Goal: Navigation & Orientation: Find specific page/section

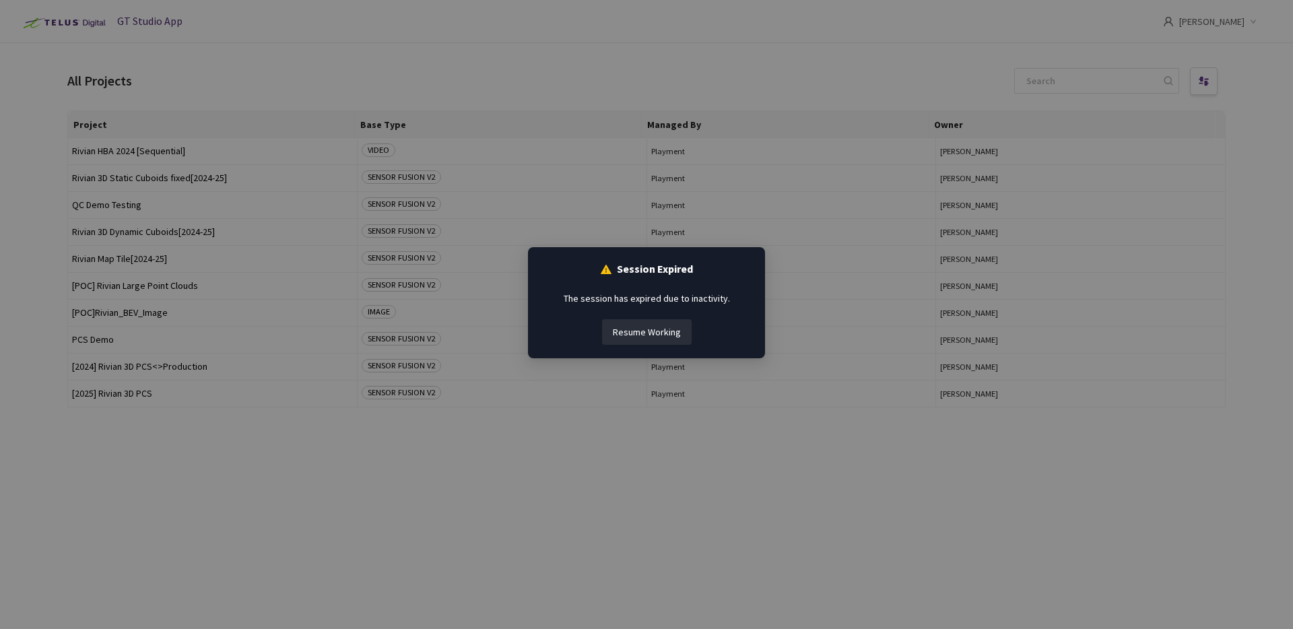
click at [653, 324] on button "Resume Working" at bounding box center [647, 332] width 90 height 26
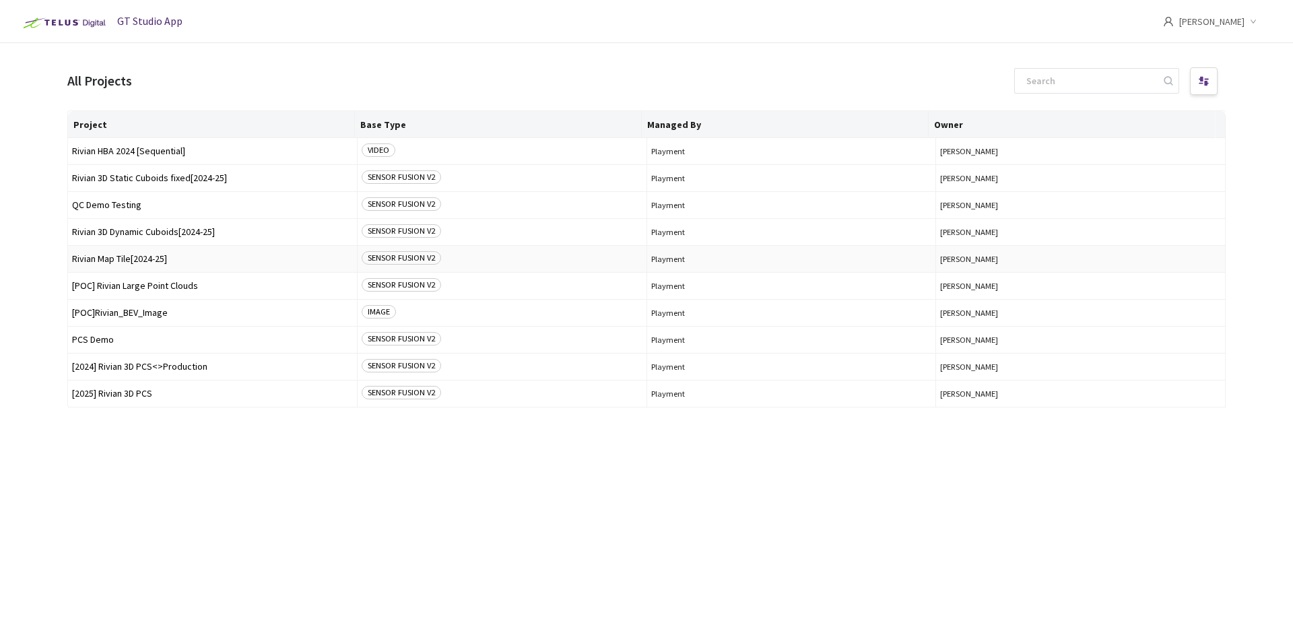
click at [139, 260] on span "Rivian Map Tile[2024-25]" at bounding box center [212, 259] width 281 height 10
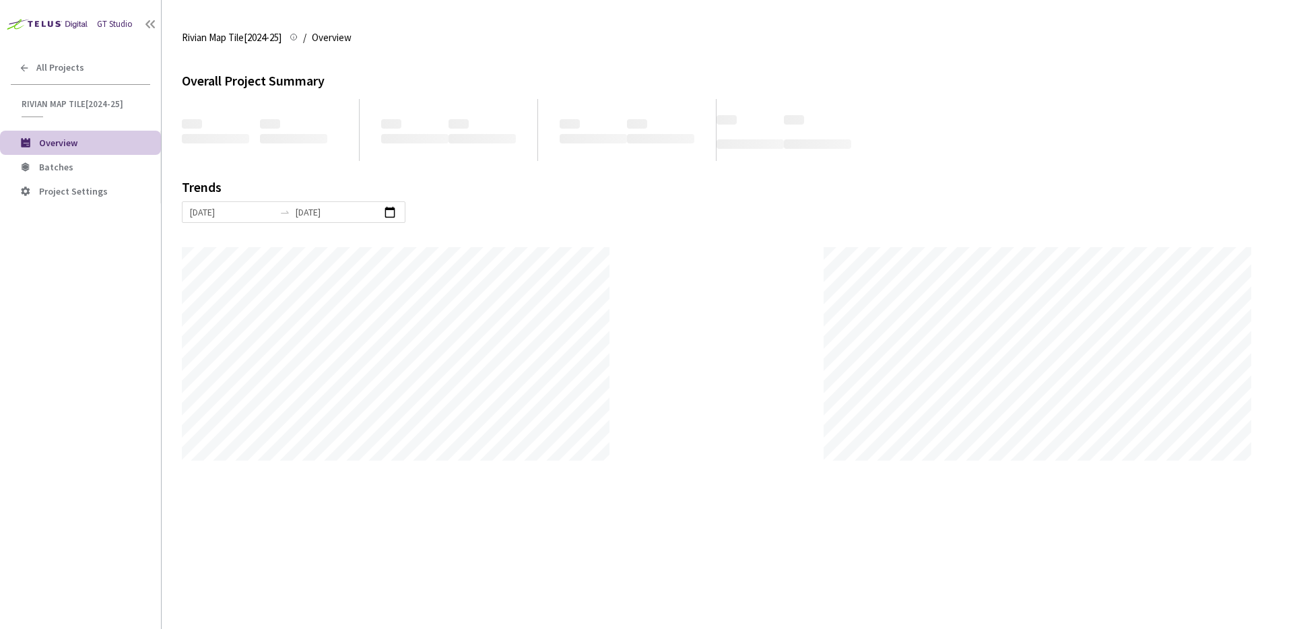
scroll to position [629, 1293]
click at [69, 190] on span "Project Settings" at bounding box center [73, 191] width 69 height 12
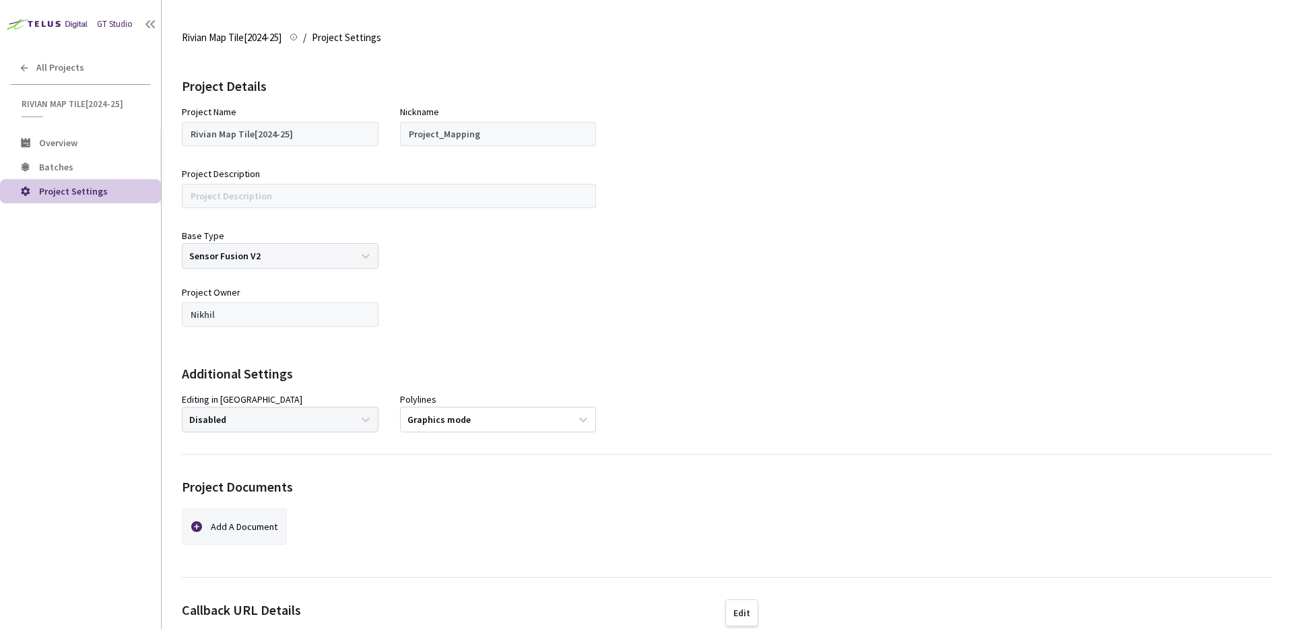
click at [371, 261] on div "Base Type Sensor Fusion V2" at bounding box center [280, 248] width 197 height 40
click at [354, 258] on div "Base Type Sensor Fusion V2" at bounding box center [280, 248] width 197 height 40
click at [342, 251] on div "Base Type Sensor Fusion V2" at bounding box center [280, 248] width 197 height 40
click at [344, 255] on div "Base Type Sensor Fusion V2" at bounding box center [280, 248] width 197 height 40
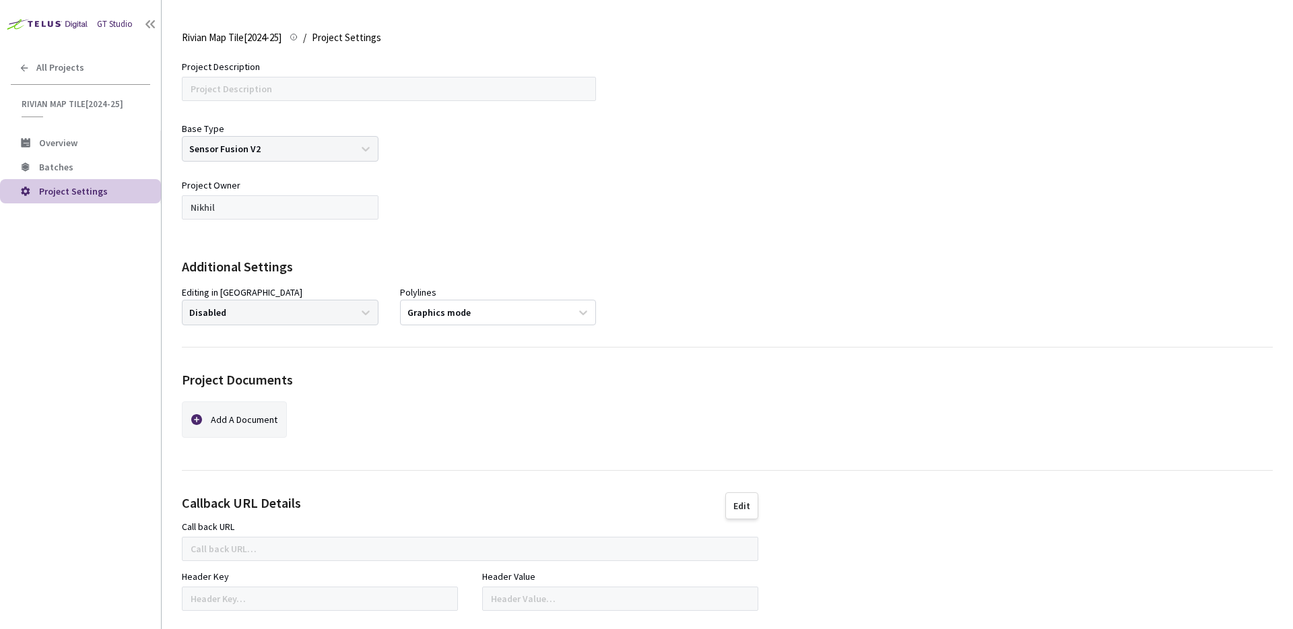
scroll to position [109, 0]
click at [364, 316] on div "Editing in [GEOGRAPHIC_DATA] Disabled" at bounding box center [280, 303] width 197 height 40
click at [666, 410] on div "Add A Document" at bounding box center [470, 422] width 577 height 47
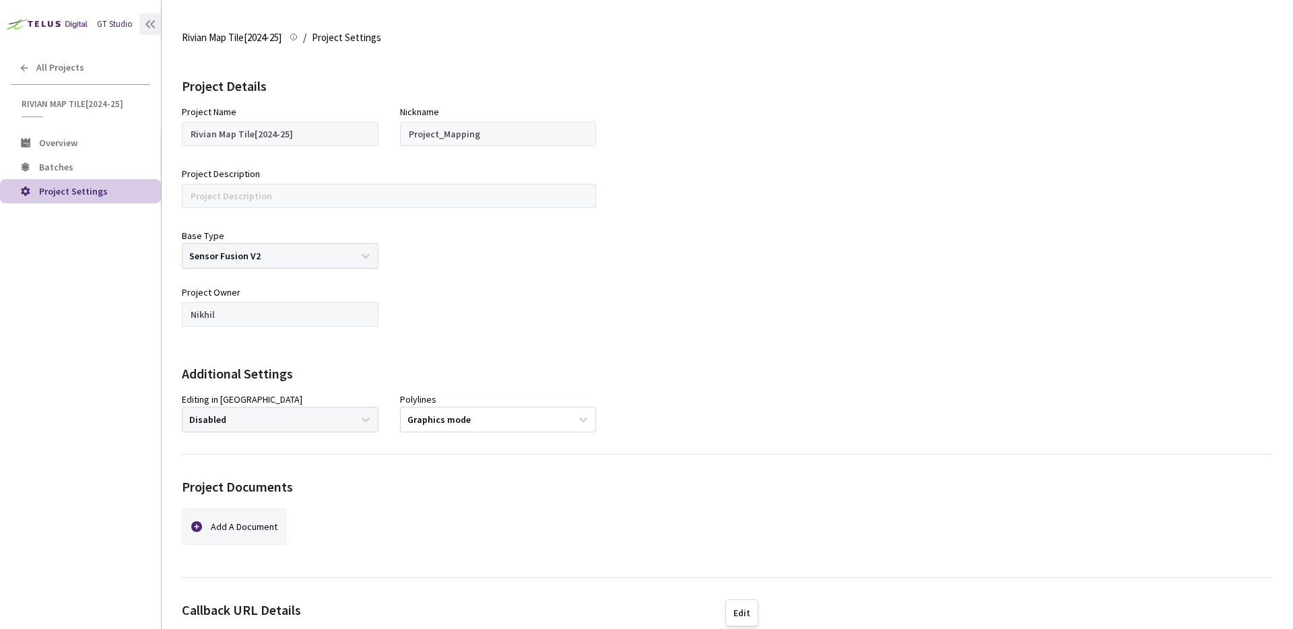
click at [146, 25] on icon at bounding box center [149, 24] width 13 height 13
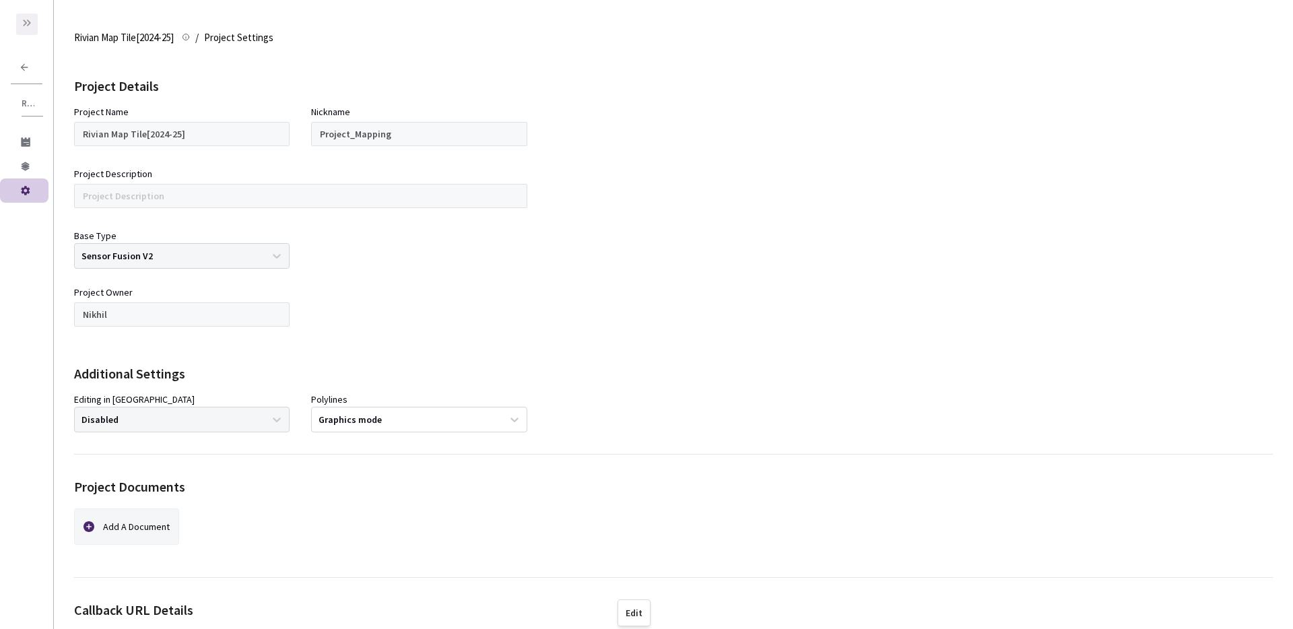
click at [26, 25] on icon at bounding box center [27, 23] width 11 height 11
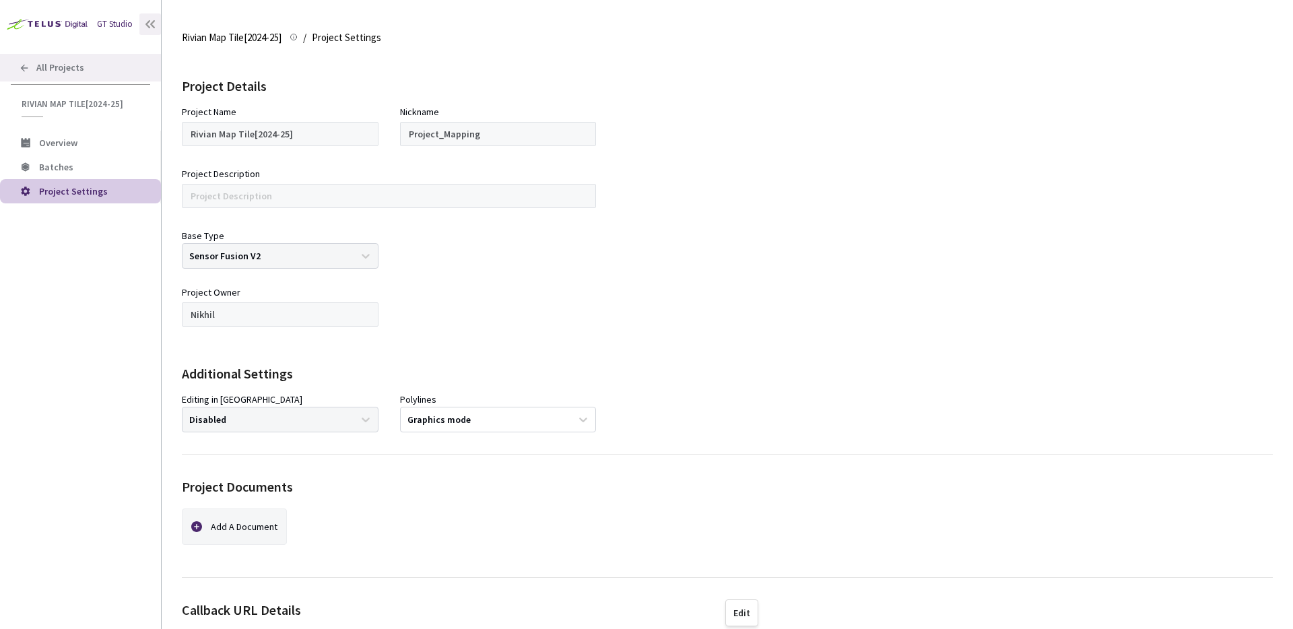
click at [39, 73] on span "All Projects" at bounding box center [60, 67] width 48 height 11
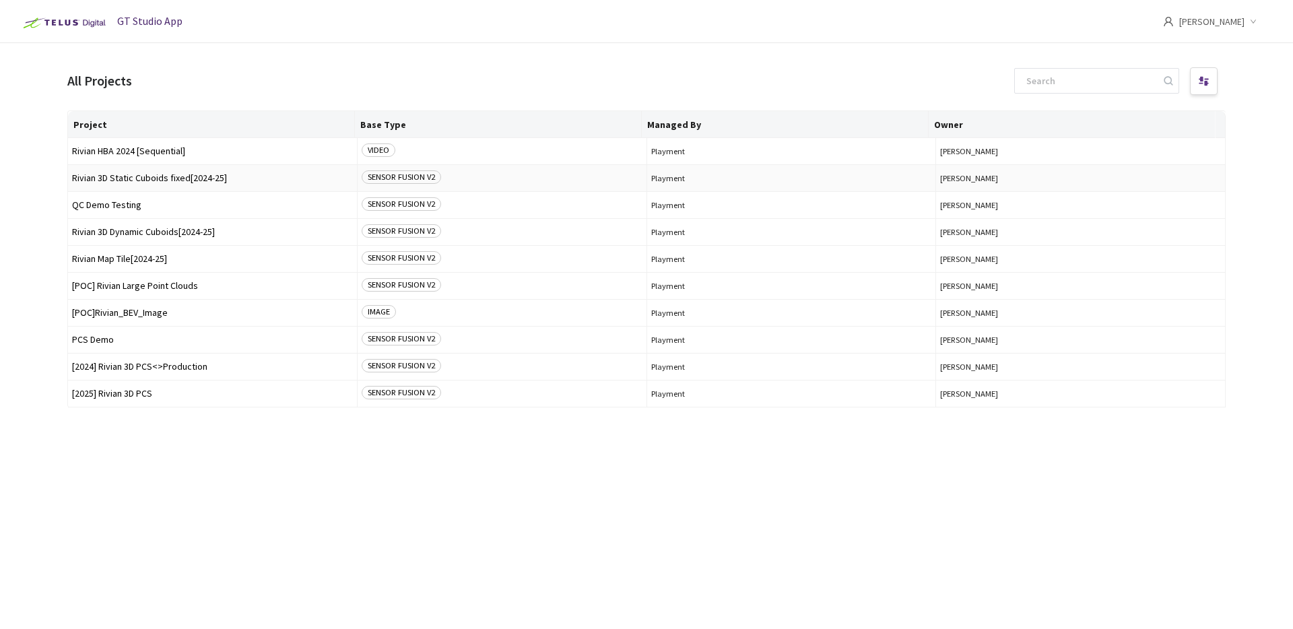
click at [231, 179] on span "Rivian 3D Static Cuboids fixed[2024-25]" at bounding box center [212, 178] width 281 height 10
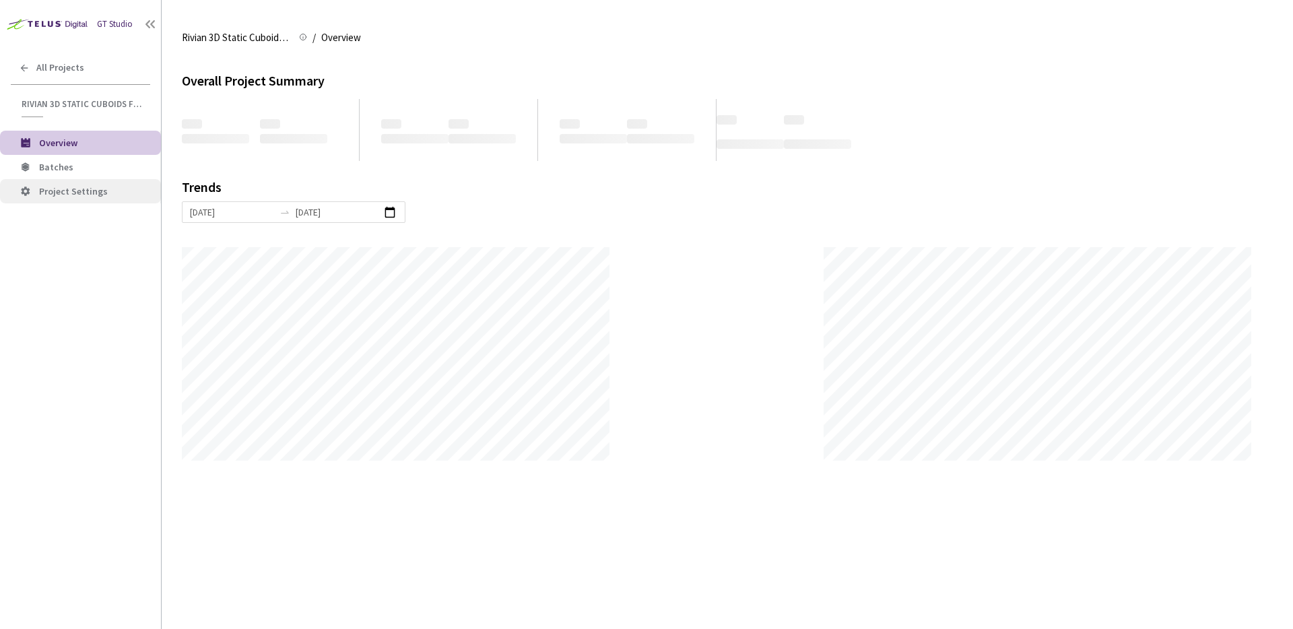
scroll to position [629, 1293]
click at [85, 184] on li "Project Settings" at bounding box center [80, 191] width 161 height 24
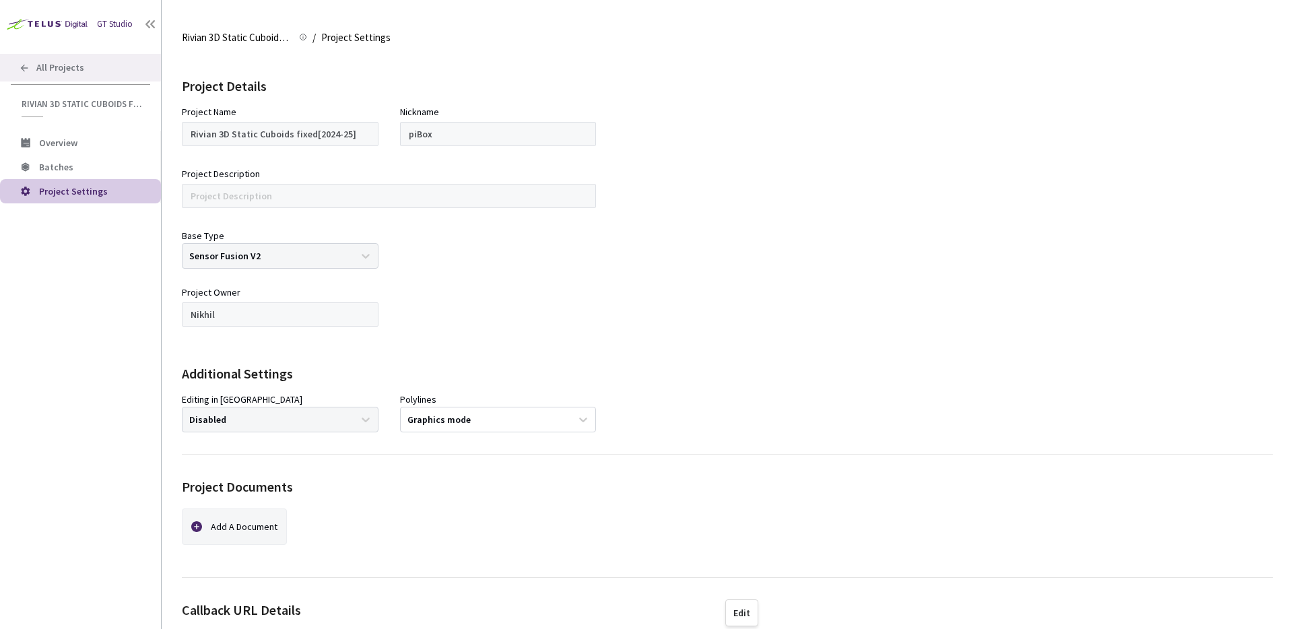
click at [23, 63] on icon at bounding box center [24, 68] width 11 height 11
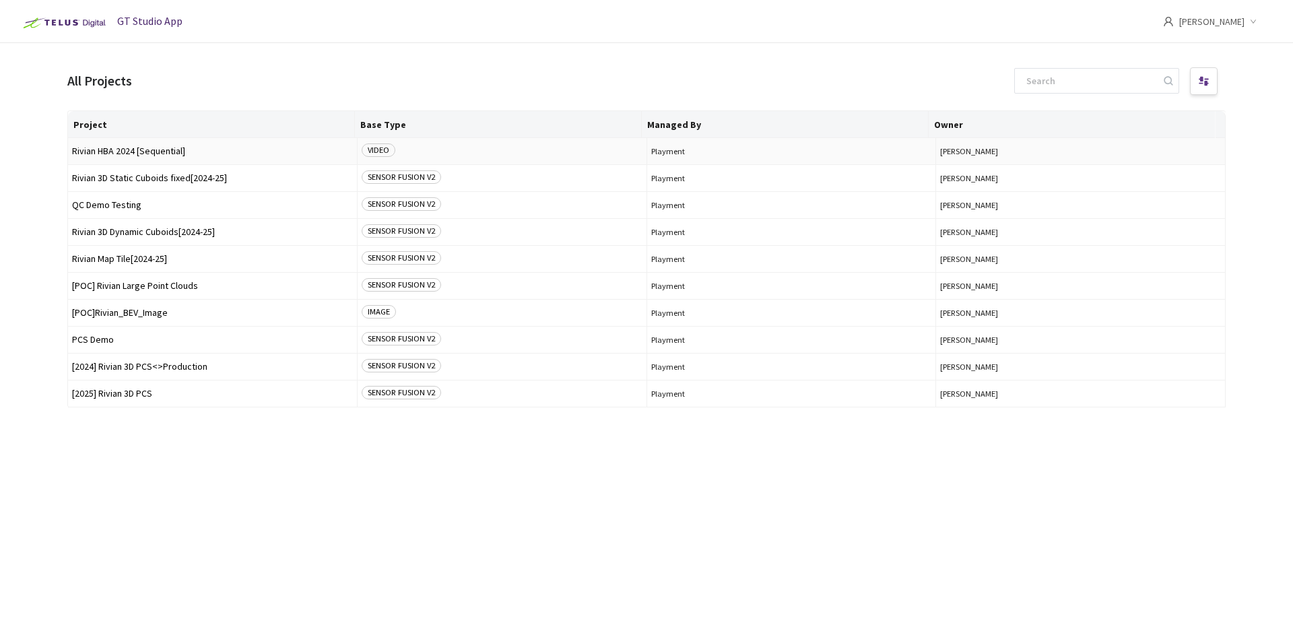
click at [232, 152] on span "Rivian HBA 2024 [Sequential]" at bounding box center [212, 151] width 281 height 10
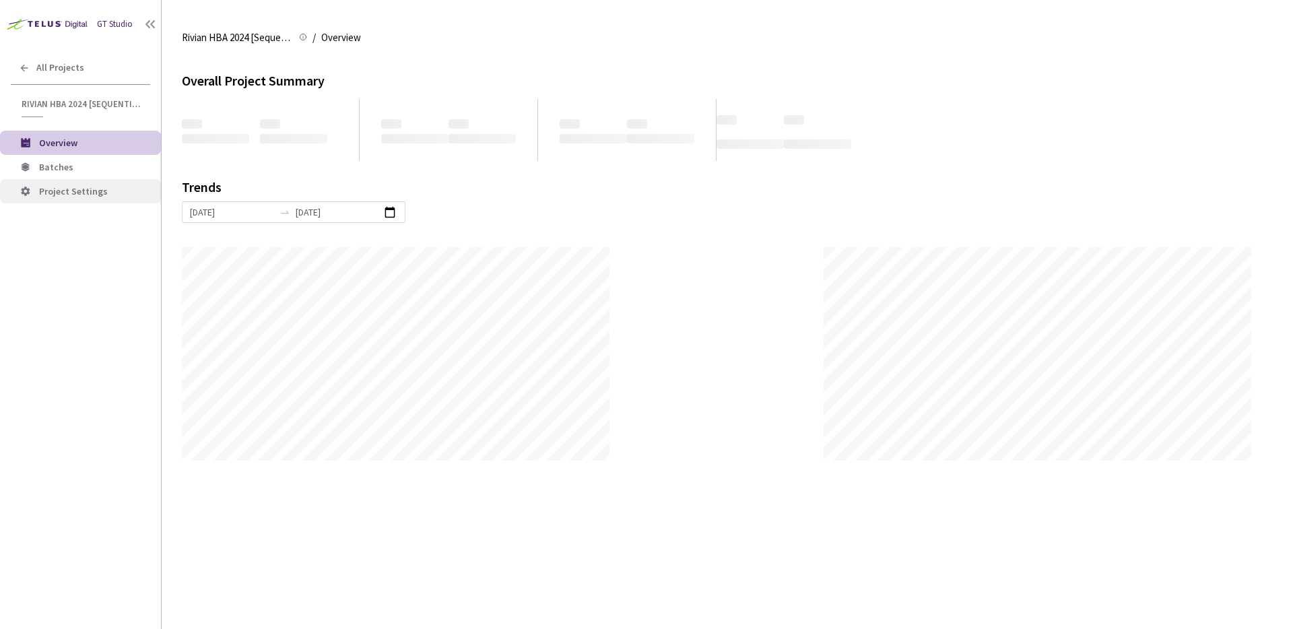
scroll to position [629, 1293]
click at [76, 191] on span "Project Settings" at bounding box center [73, 191] width 69 height 12
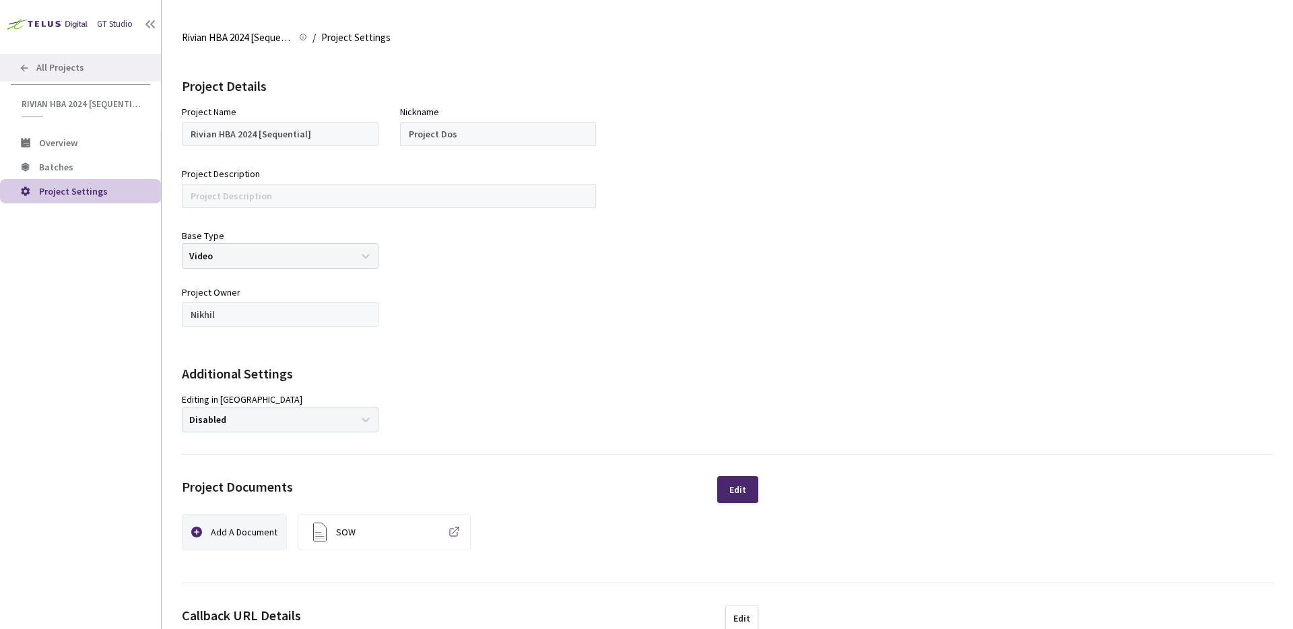
click at [21, 73] on div "All Projects" at bounding box center [80, 68] width 161 height 28
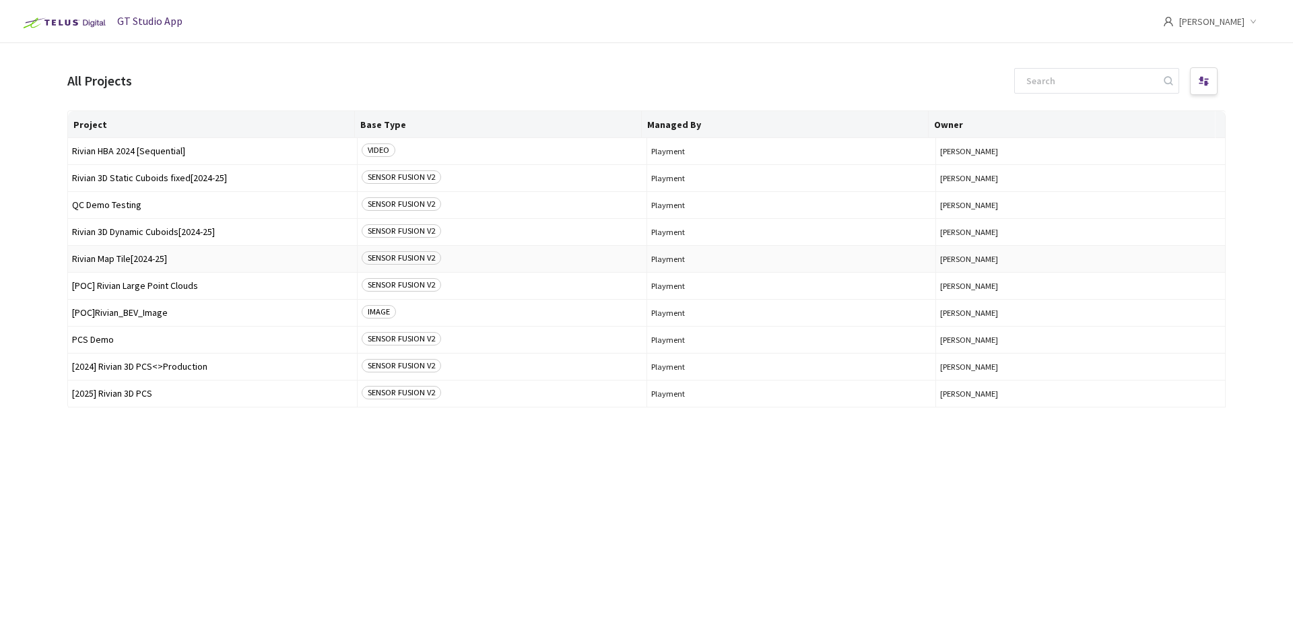
click at [154, 260] on span "Rivian Map Tile[2024-25]" at bounding box center [212, 259] width 281 height 10
click at [154, 261] on span "Rivian Map Tile[2024-25]" at bounding box center [212, 259] width 281 height 10
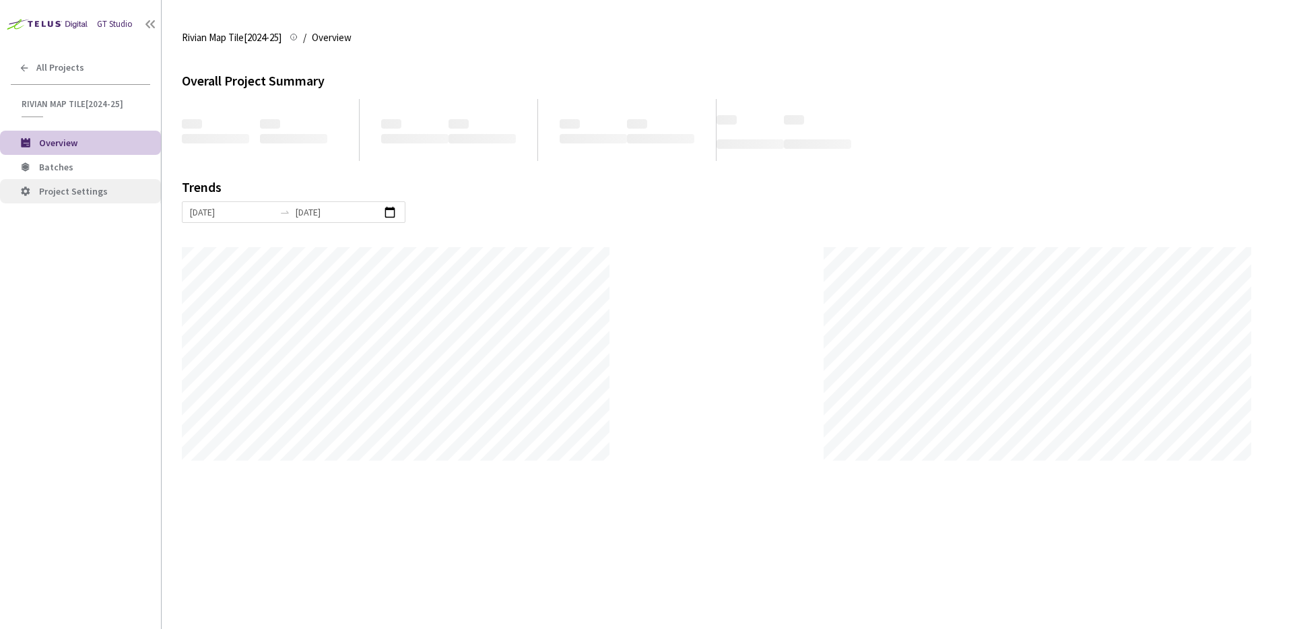
click at [71, 199] on li "Project Settings" at bounding box center [80, 191] width 161 height 24
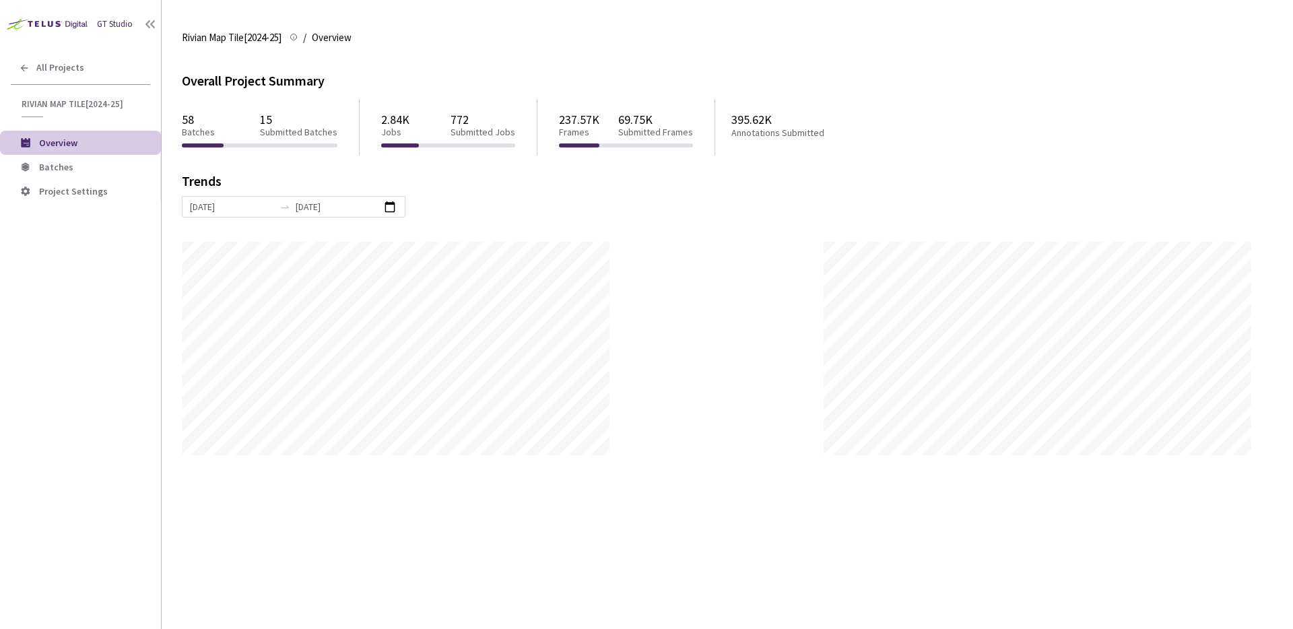
scroll to position [629, 1293]
click at [46, 73] on span "All Projects" at bounding box center [60, 67] width 48 height 11
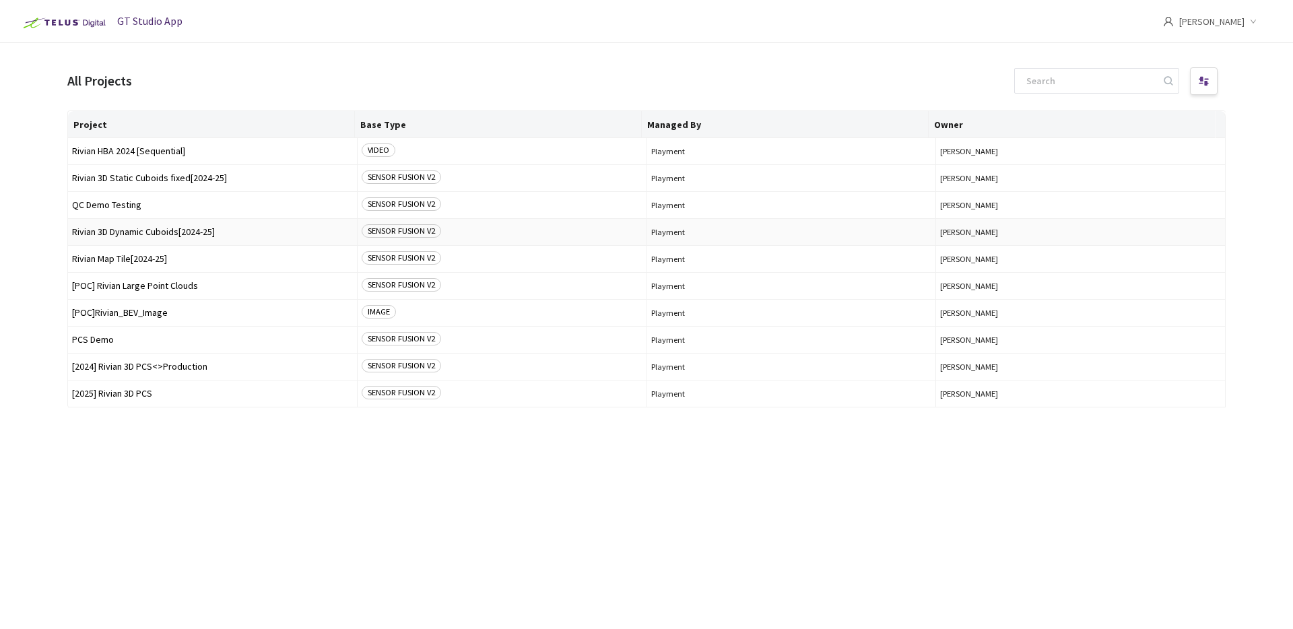
click at [156, 232] on span "Rivian 3D Dynamic Cuboids[2024-25]" at bounding box center [212, 232] width 281 height 10
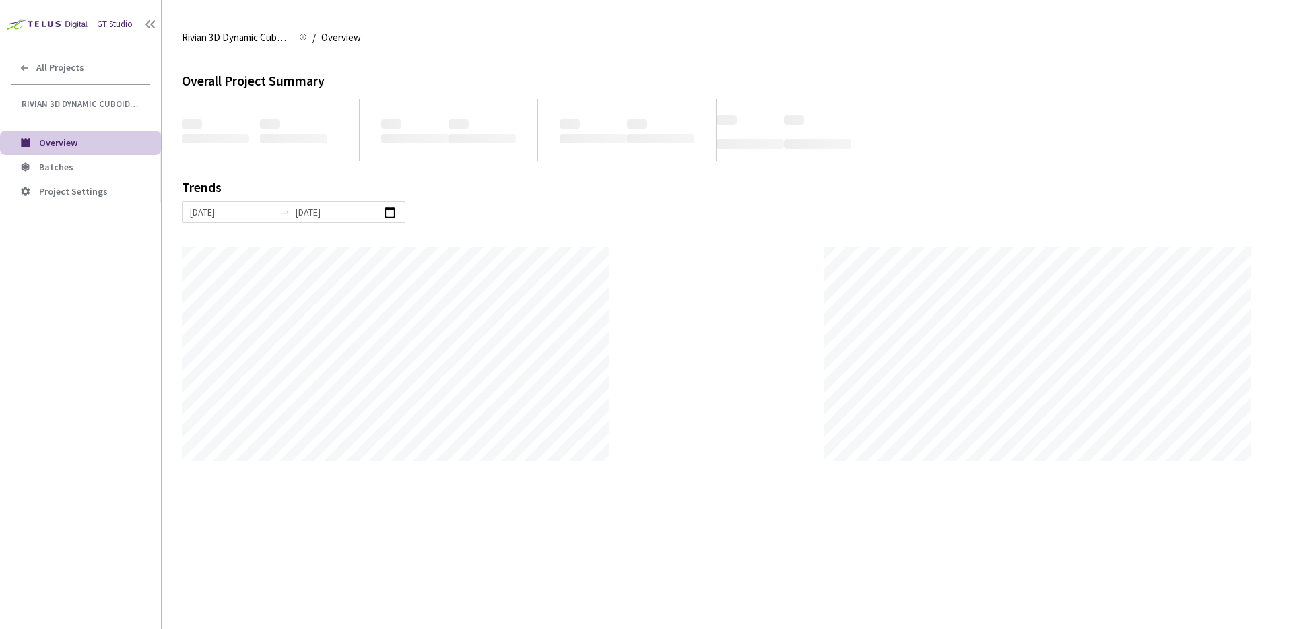
scroll to position [629, 1293]
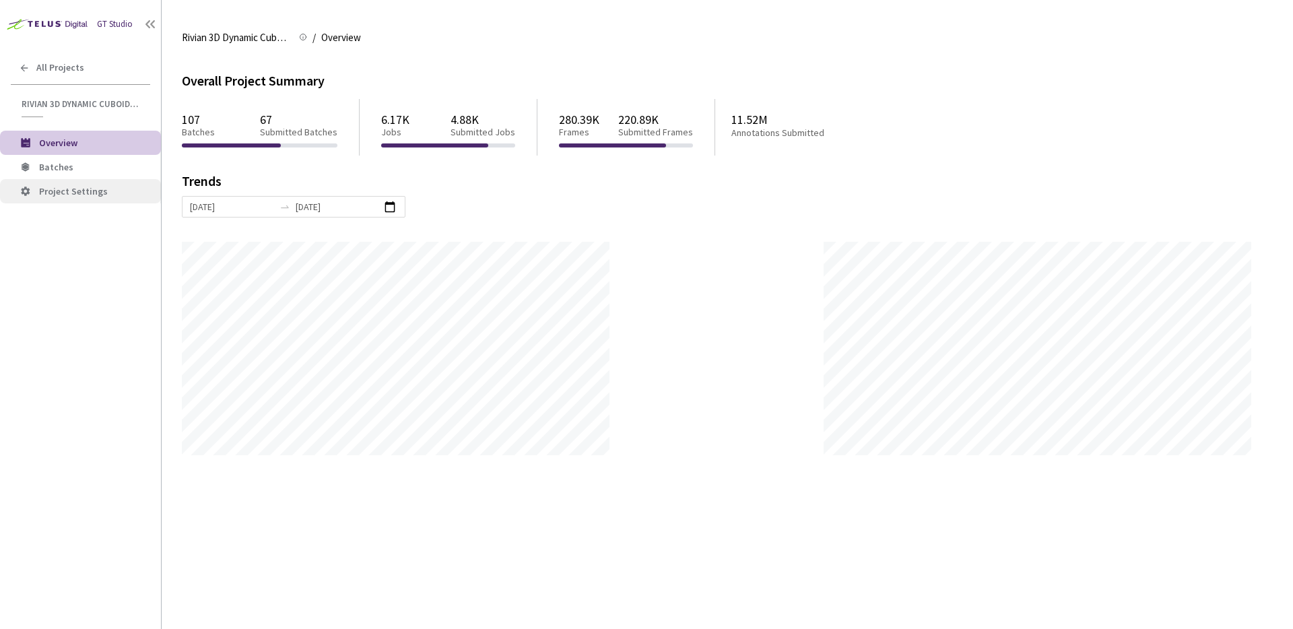
click at [89, 199] on li "Project Settings" at bounding box center [80, 191] width 161 height 24
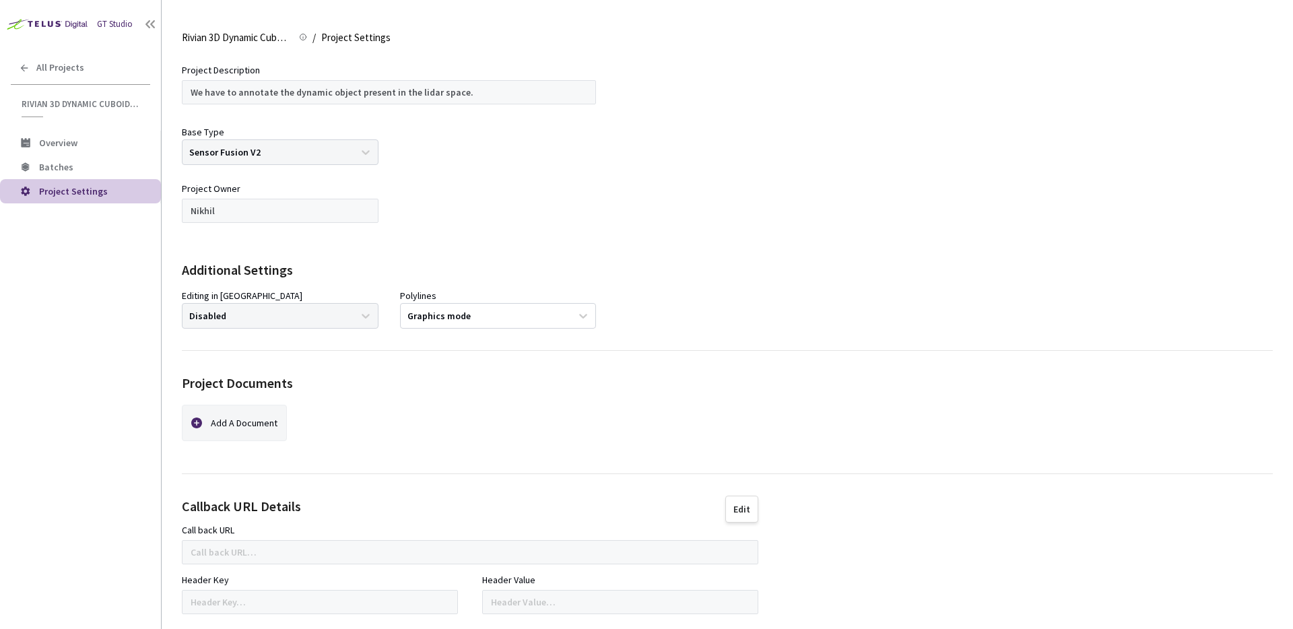
scroll to position [109, 0]
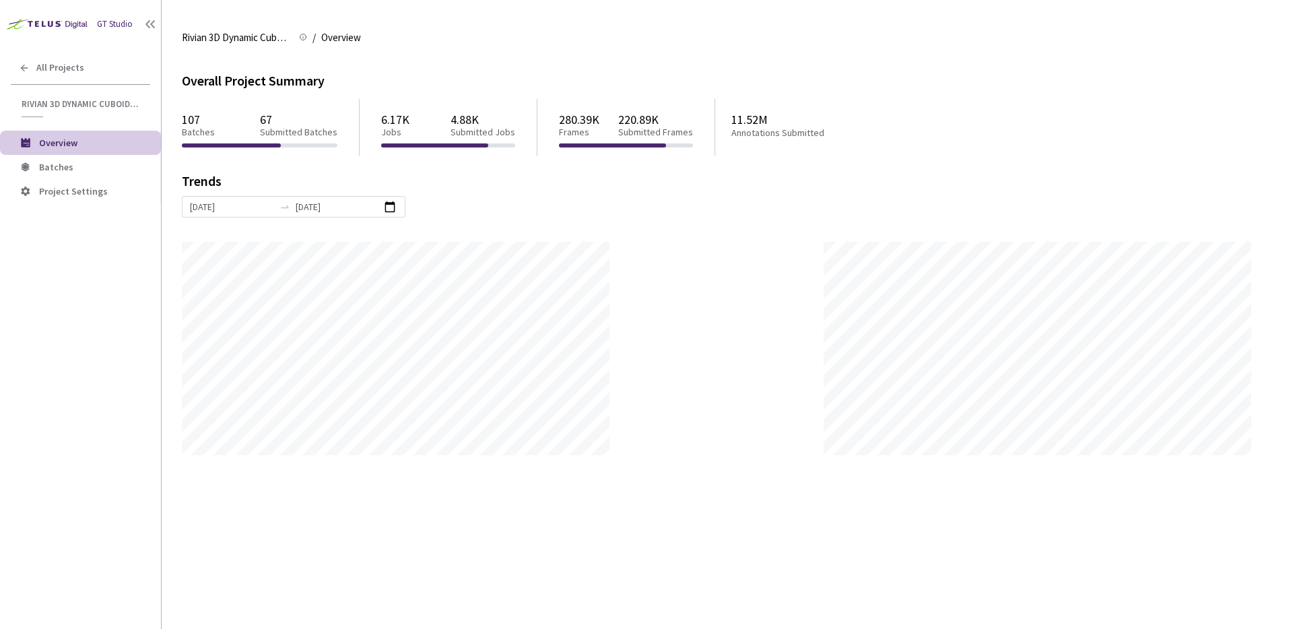
scroll to position [629, 1293]
click at [26, 71] on icon at bounding box center [24, 68] width 11 height 11
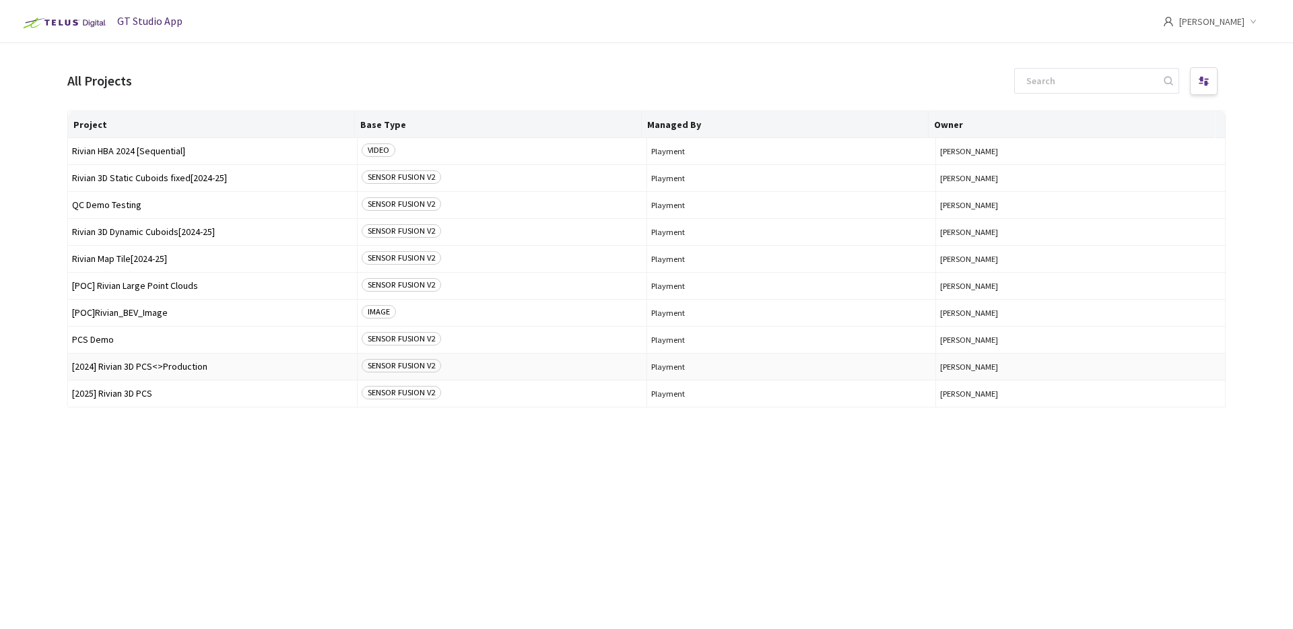
click at [229, 368] on span "[2024] Rivian 3D PCS<>Production" at bounding box center [212, 367] width 281 height 10
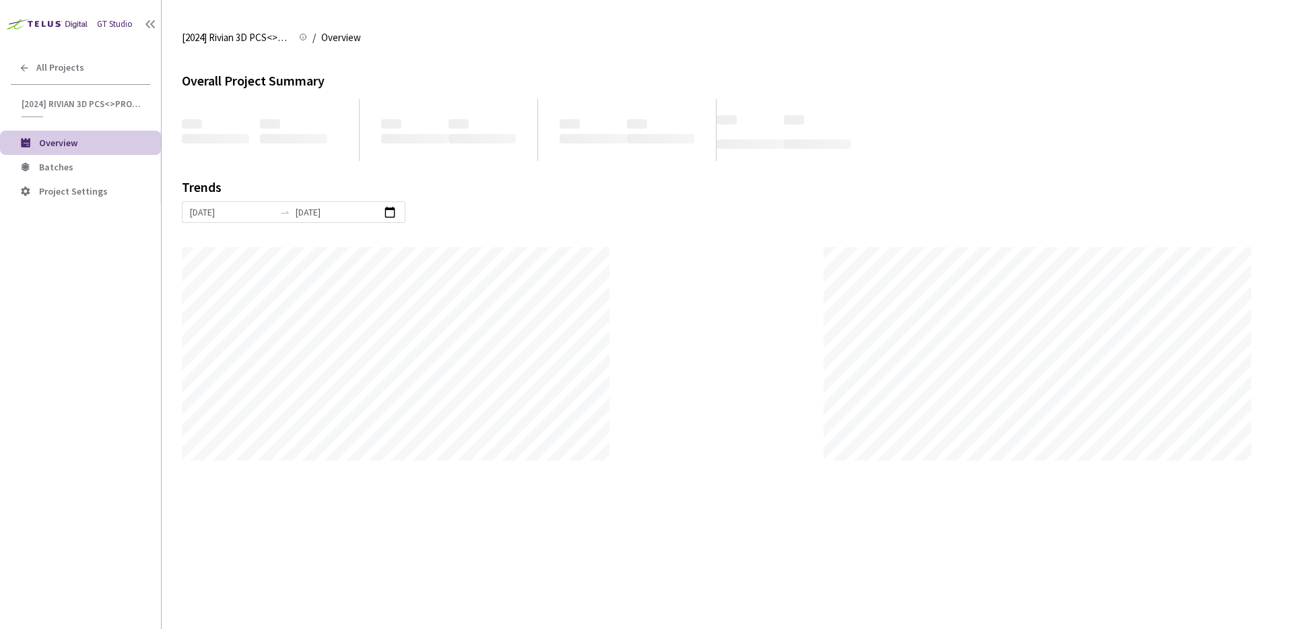
scroll to position [629, 1293]
click at [73, 187] on span "Project Settings" at bounding box center [73, 191] width 69 height 12
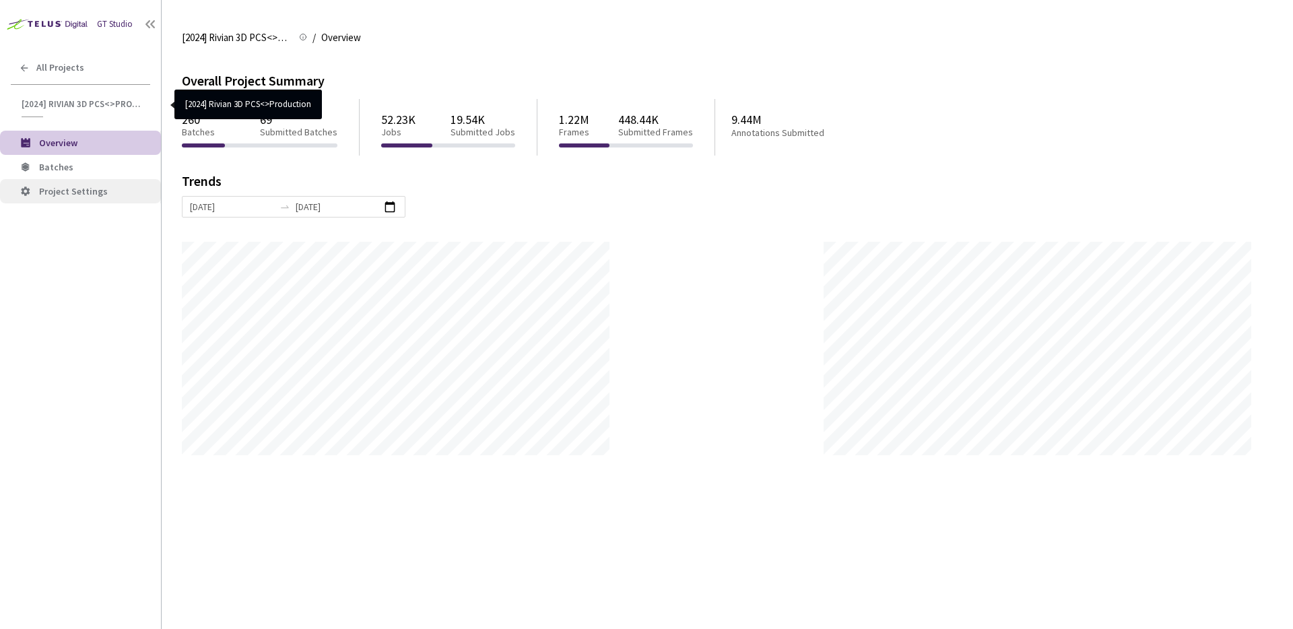
scroll to position [629, 1293]
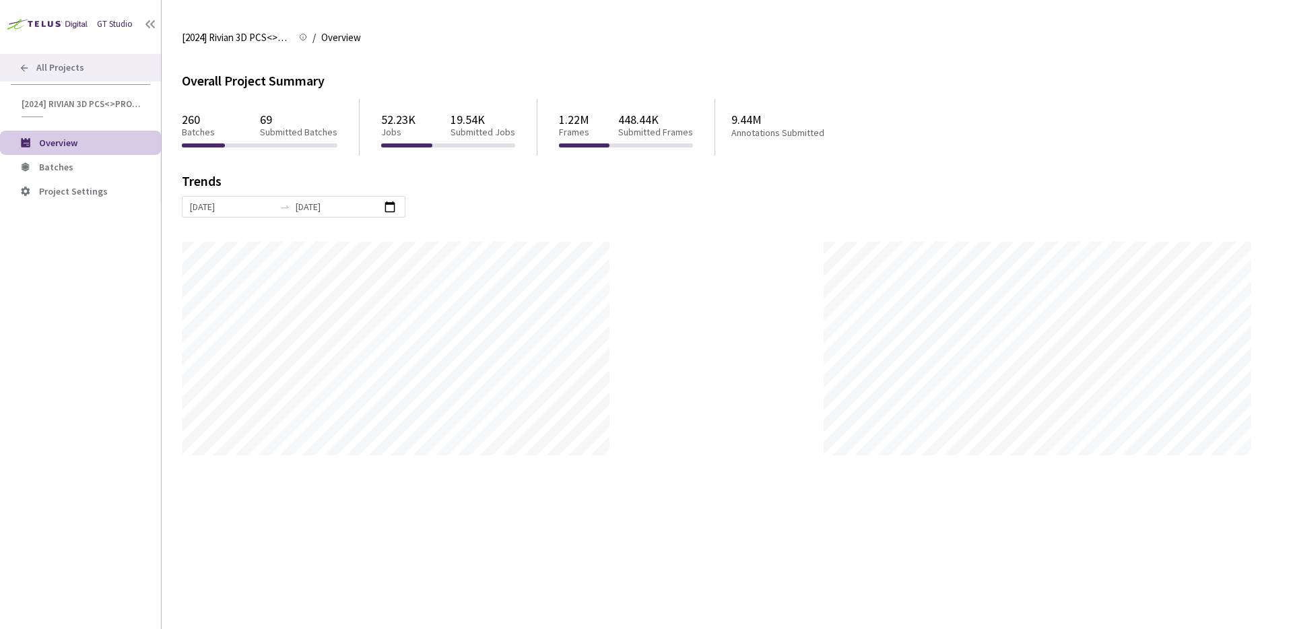
click at [22, 66] on icon at bounding box center [24, 68] width 11 height 11
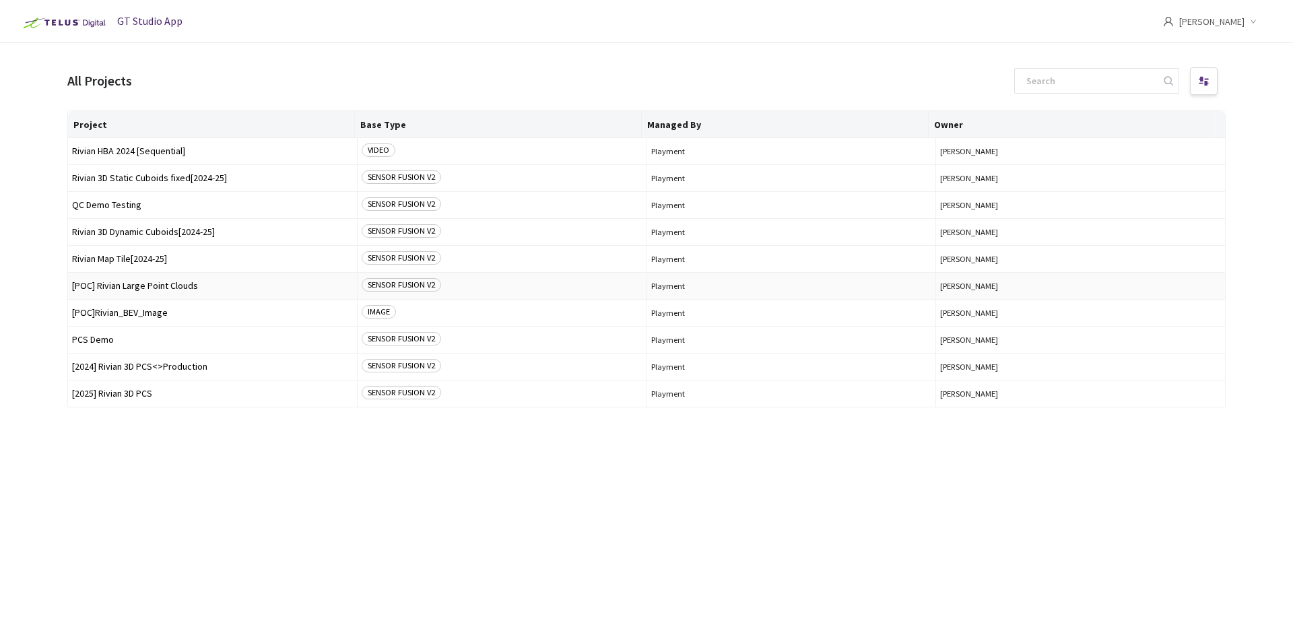
click at [164, 279] on td "[POC] Rivian Large Point Clouds" at bounding box center [213, 286] width 290 height 27
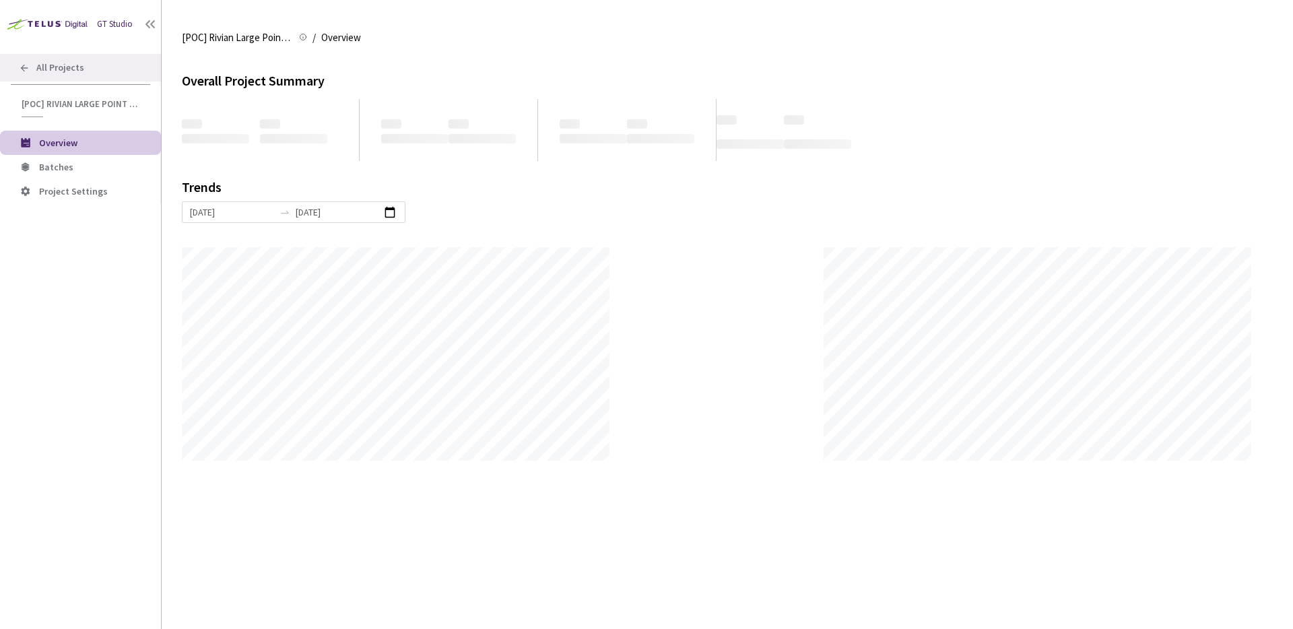
scroll to position [629, 1293]
click at [24, 66] on icon at bounding box center [24, 68] width 11 height 11
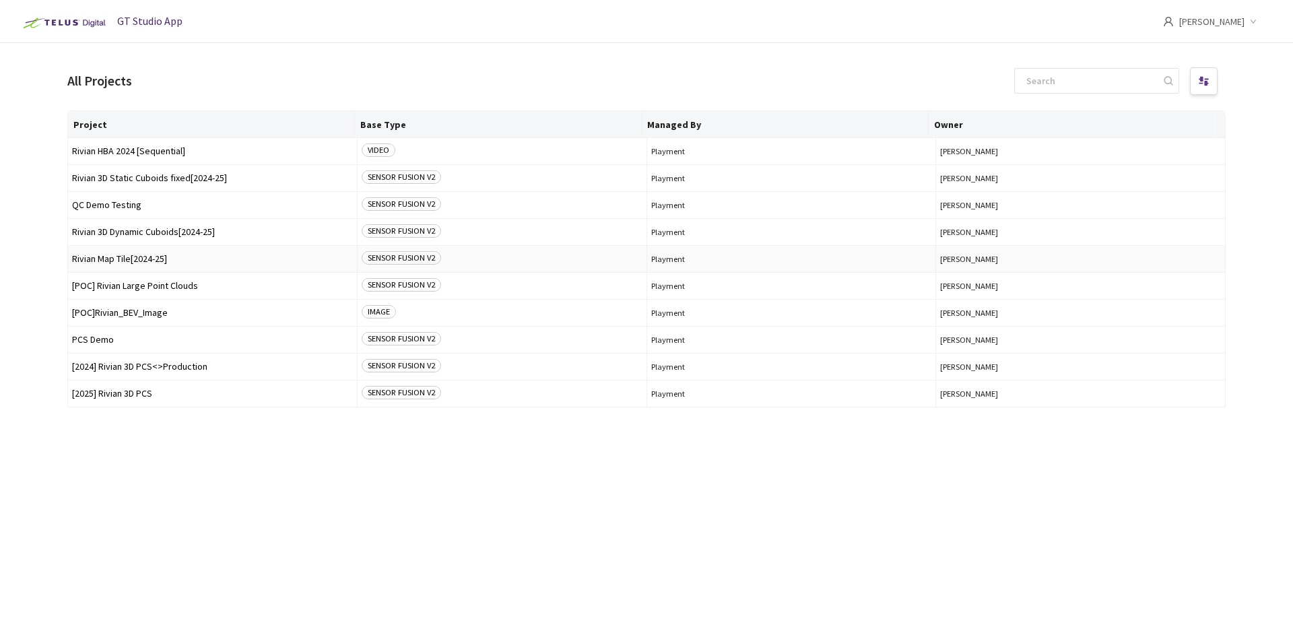
click at [207, 254] on span "Rivian Map Tile[2024-25]" at bounding box center [212, 259] width 281 height 10
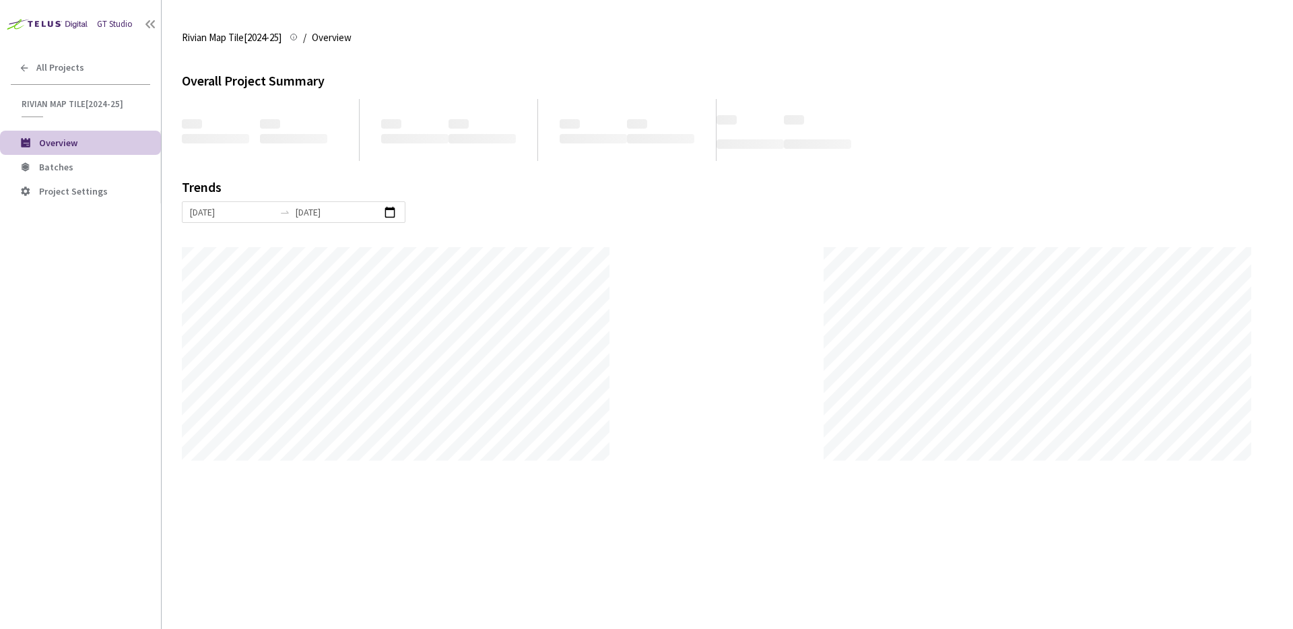
click at [98, 208] on div "GT Studio All Projects Rivian Map Tile[2024-25] Rivian Map Tile[2024-25] Overvi…" at bounding box center [80, 295] width 161 height 591
click at [98, 203] on div "GT Studio All Projects Rivian Map Tile[2024-25] Rivian Map Tile[2024-25] Overvi…" at bounding box center [80, 295] width 161 height 591
click at [98, 201] on li "Project Settings" at bounding box center [80, 191] width 161 height 24
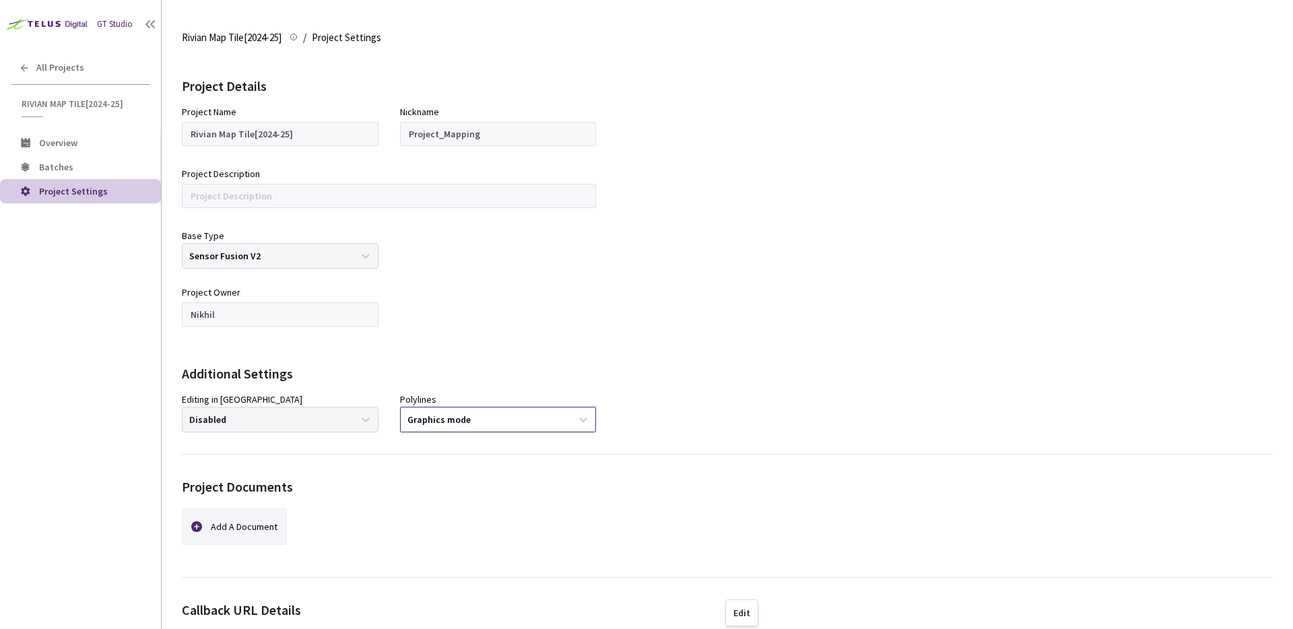
click at [519, 410] on div "Graphics mode" at bounding box center [486, 419] width 171 height 23
click at [582, 332] on div at bounding box center [498, 312] width 197 height 54
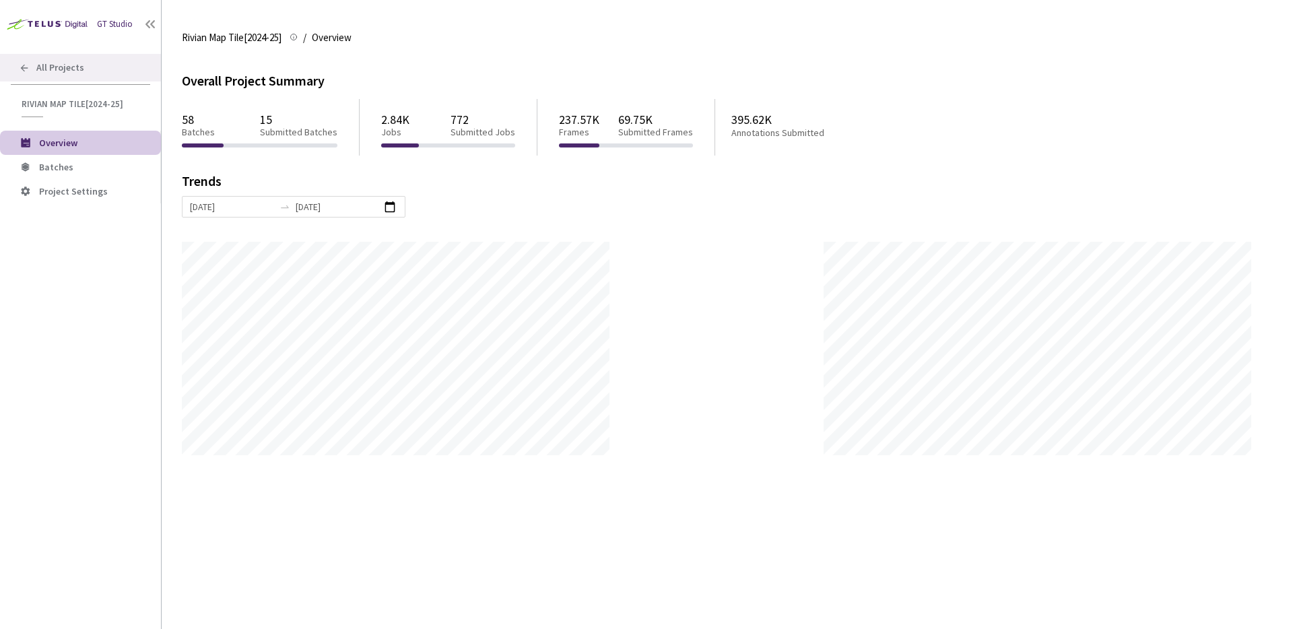
click at [22, 73] on div "All Projects" at bounding box center [80, 68] width 161 height 28
